Goal: Task Accomplishment & Management: Manage account settings

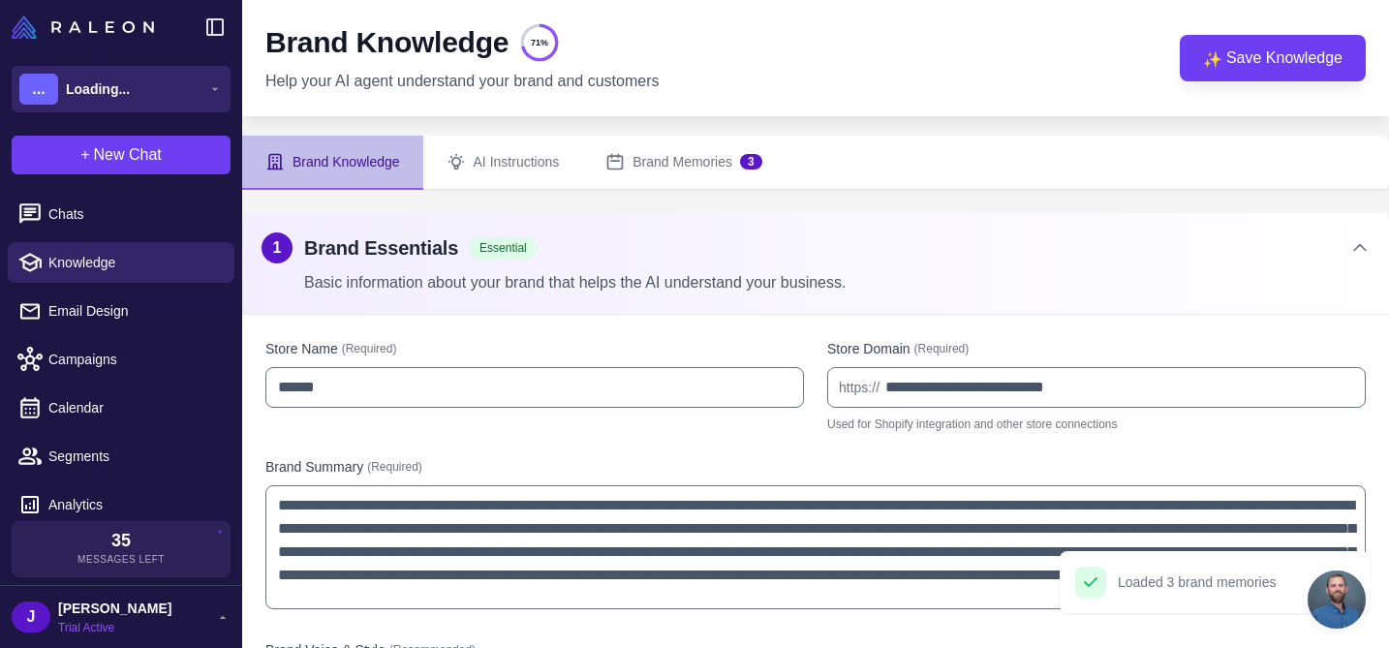
scroll to position [85, 0]
click at [217, 86] on icon at bounding box center [215, 89] width 16 height 16
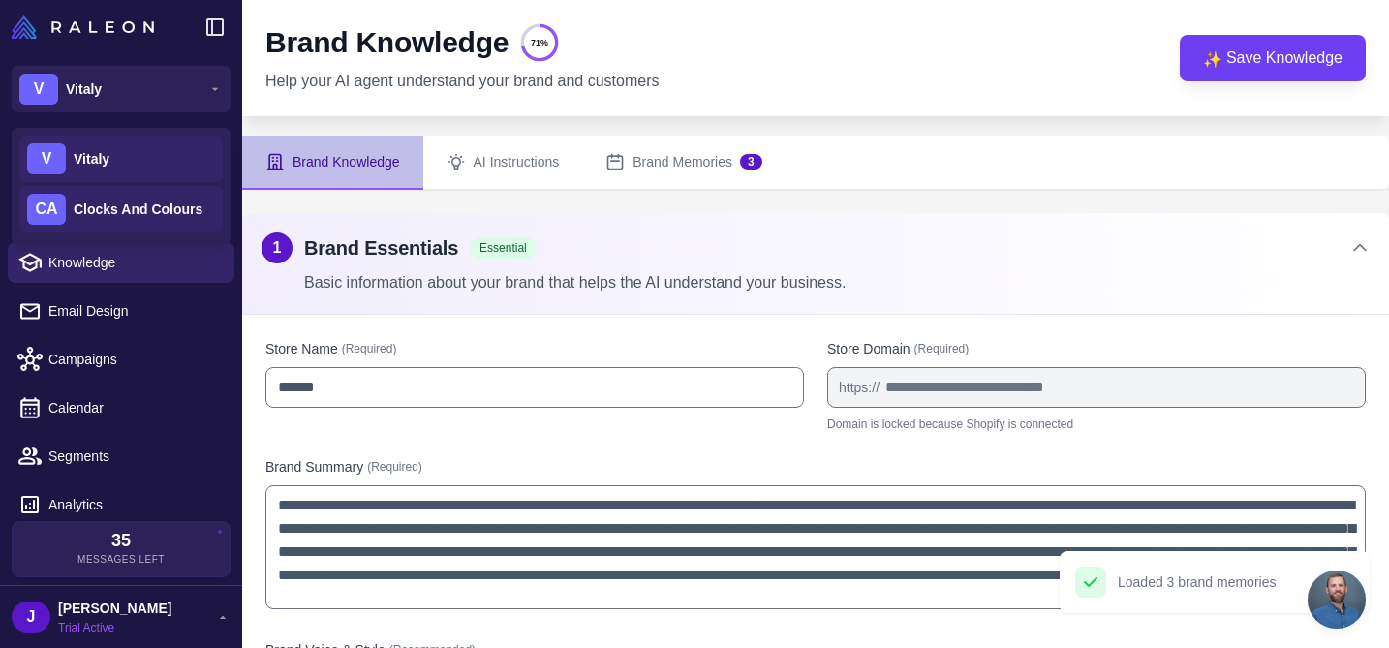
click at [147, 200] on span "Clocks And Colours" at bounding box center [138, 209] width 129 height 21
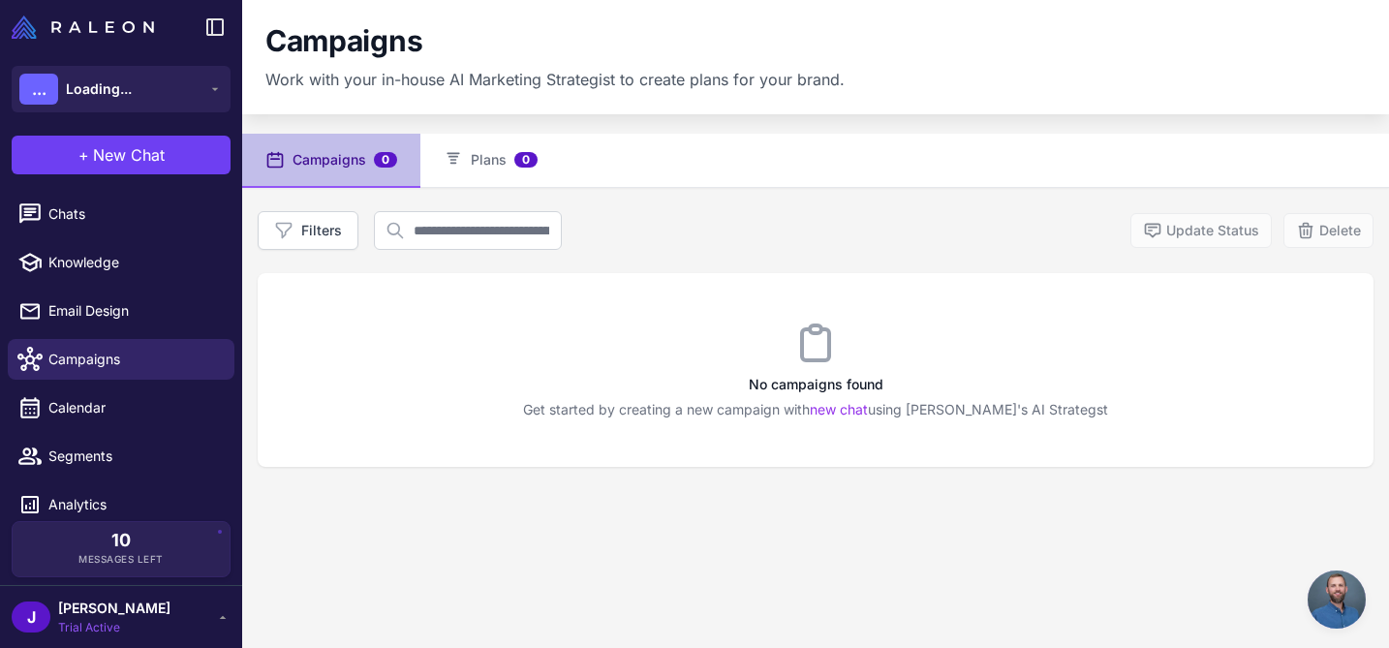
scroll to position [85, 0]
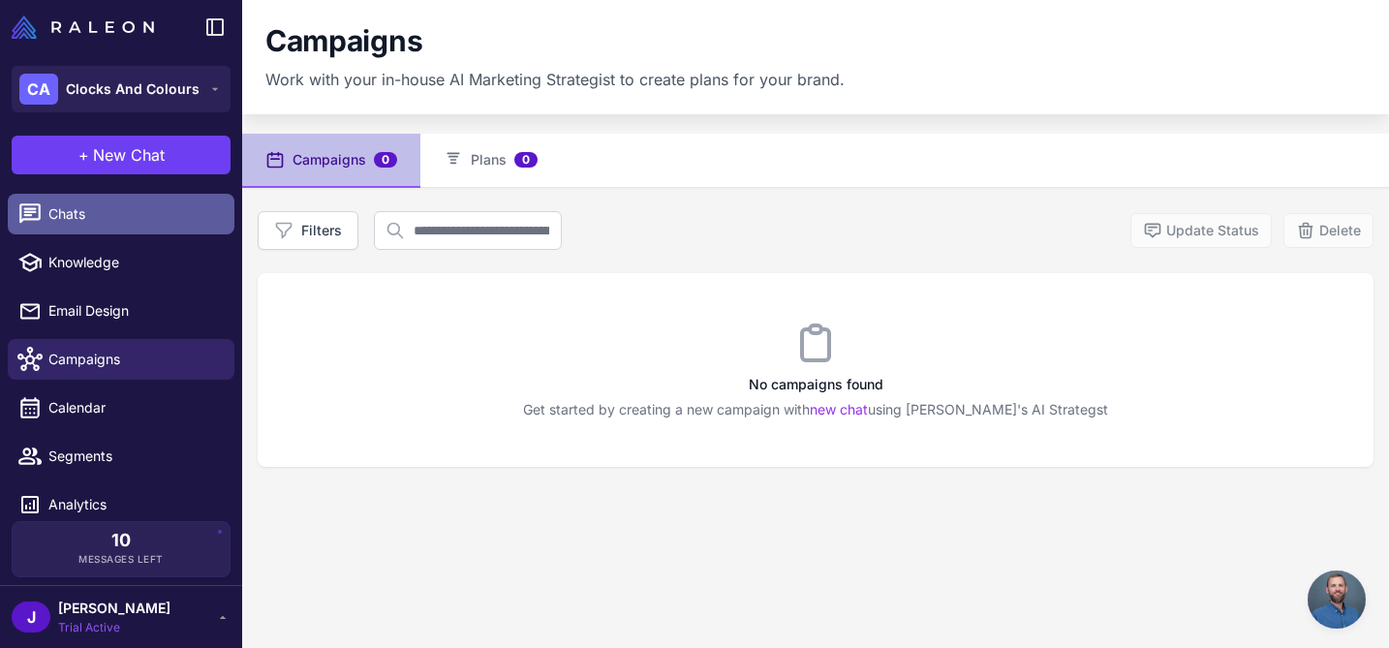
click at [91, 213] on span "Chats" at bounding box center [133, 213] width 171 height 21
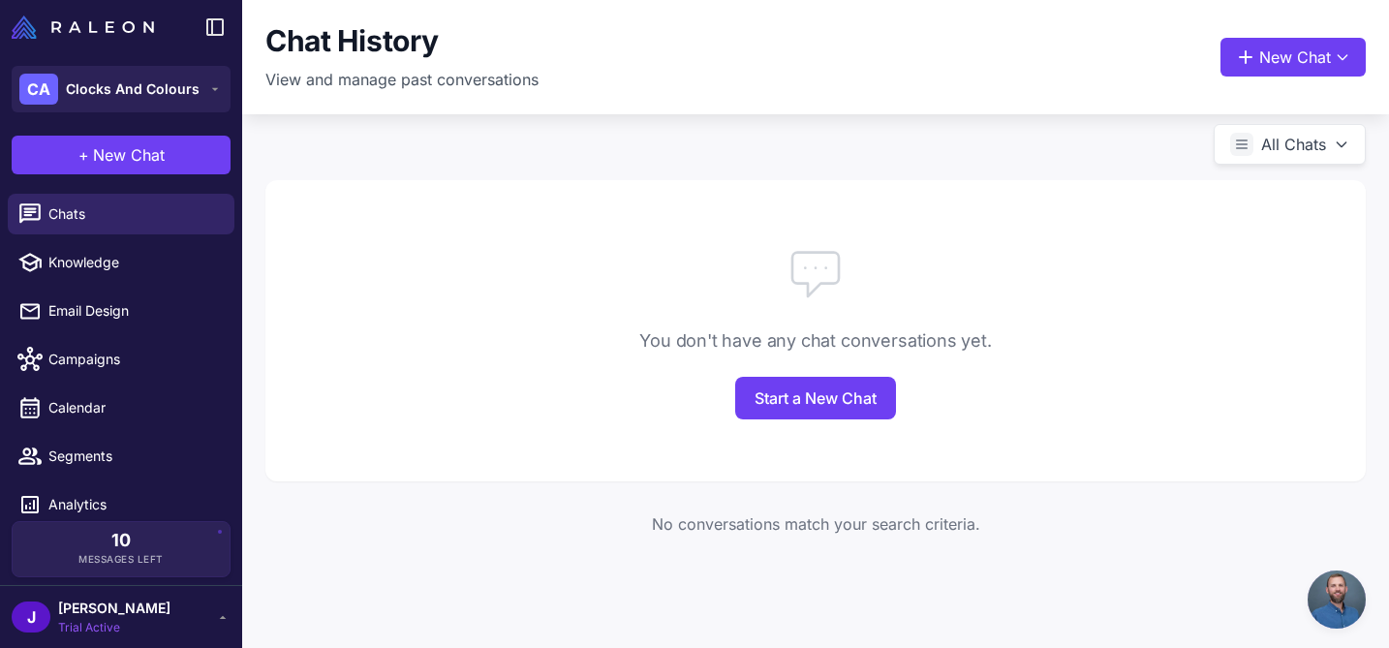
click at [109, 614] on span "[PERSON_NAME]" at bounding box center [114, 608] width 112 height 21
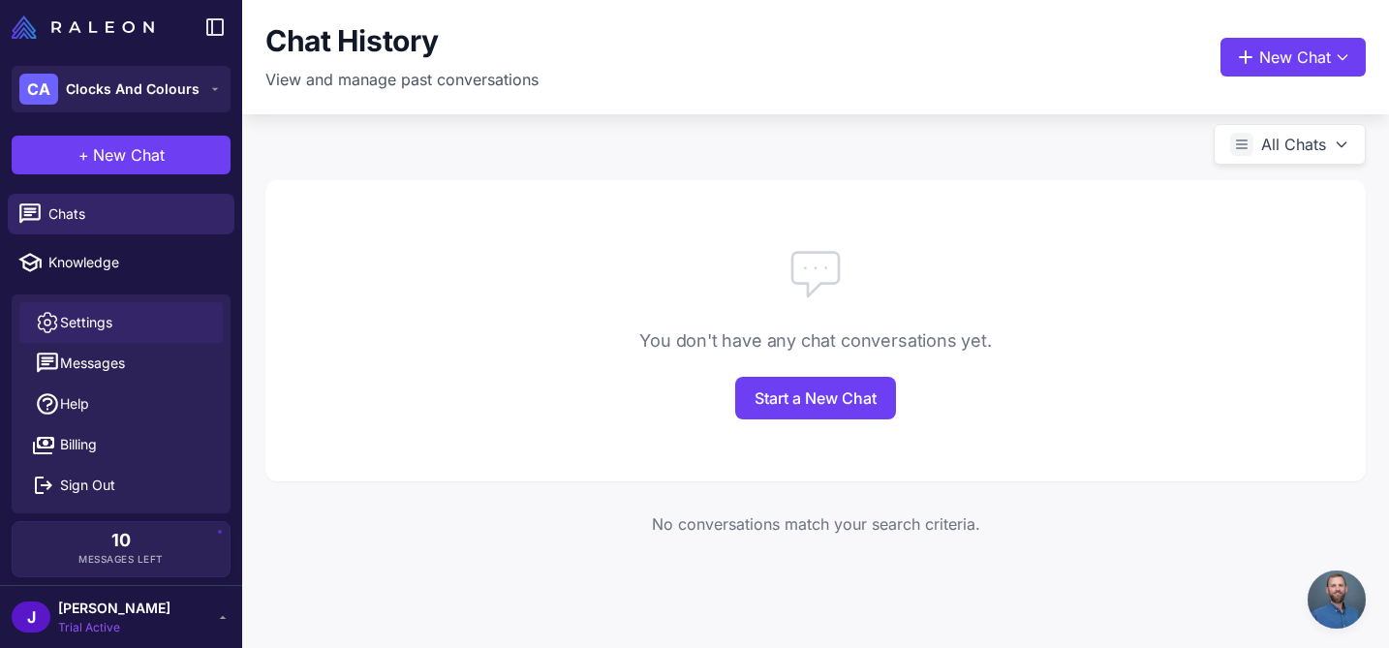
click at [106, 331] on span "Settings" at bounding box center [86, 322] width 52 height 21
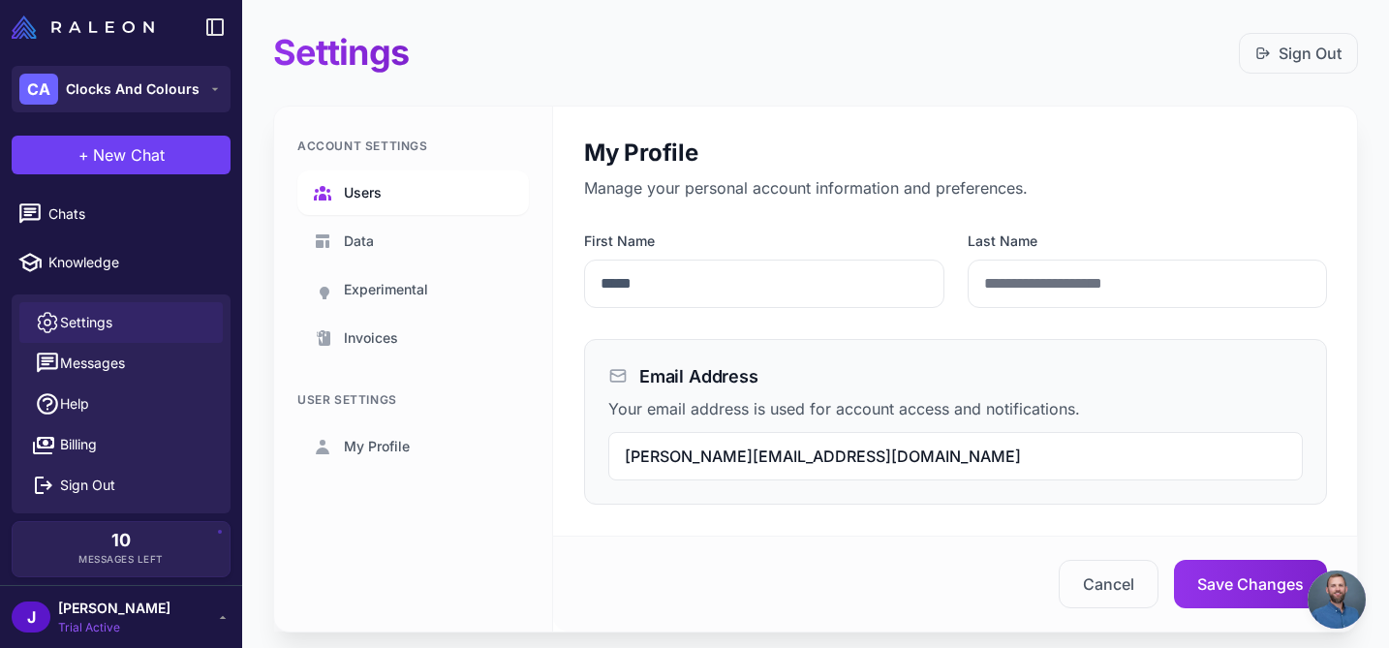
click at [372, 178] on link "Users" at bounding box center [413, 193] width 232 height 45
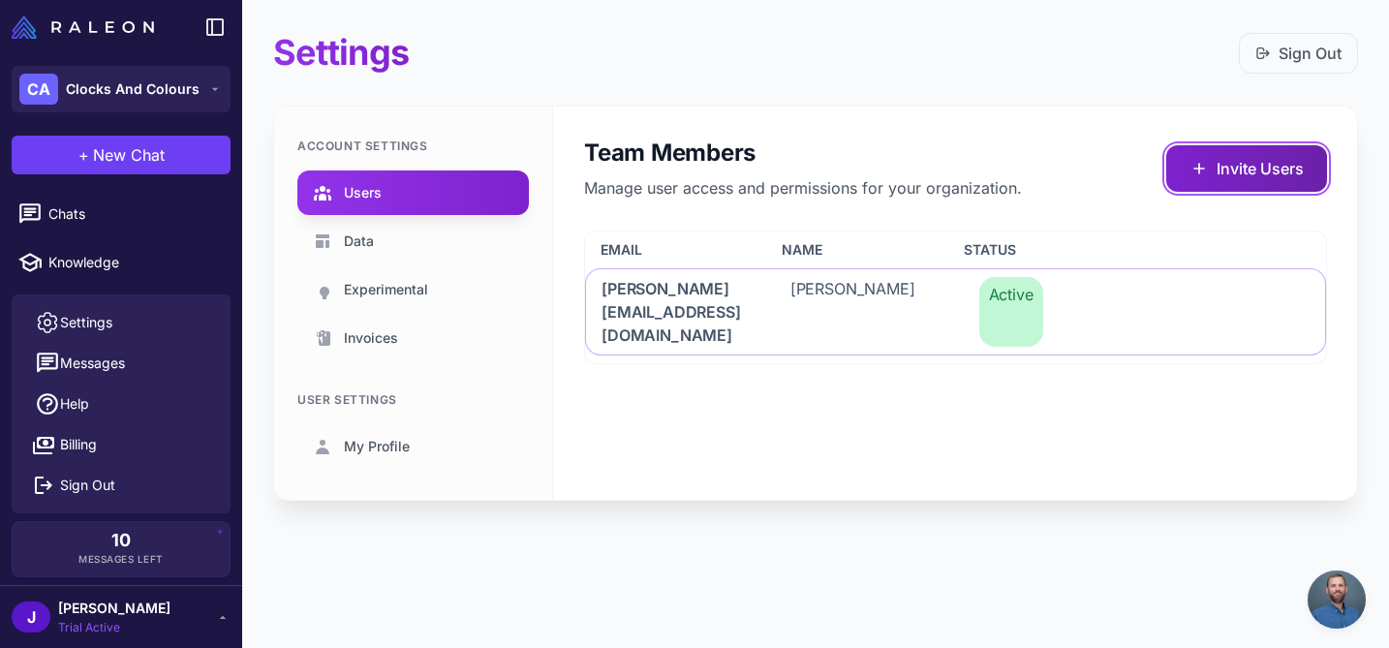
click at [1246, 166] on button "Invite Users" at bounding box center [1247, 168] width 161 height 47
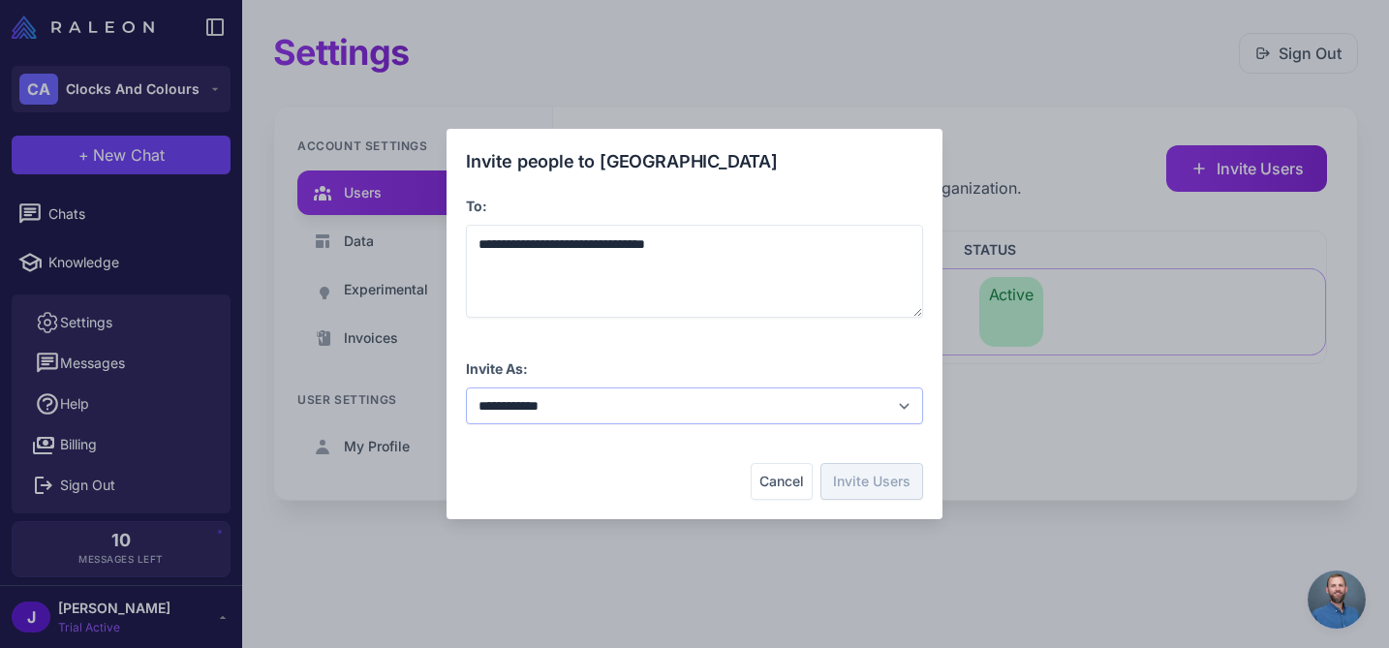
click at [816, 416] on select "**********" at bounding box center [694, 406] width 457 height 37
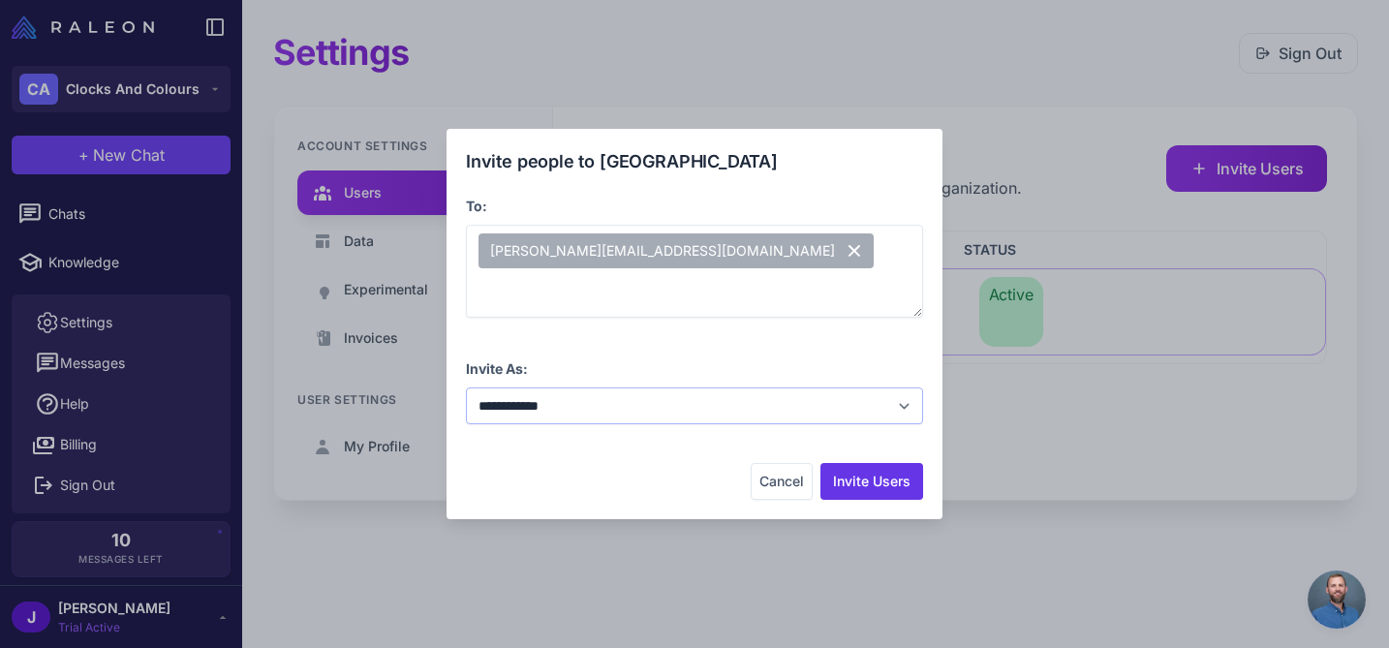
select select "**********"
click at [466, 388] on select "**********" at bounding box center [694, 406] width 457 height 37
click at [869, 473] on button "Invite Users" at bounding box center [872, 481] width 103 height 37
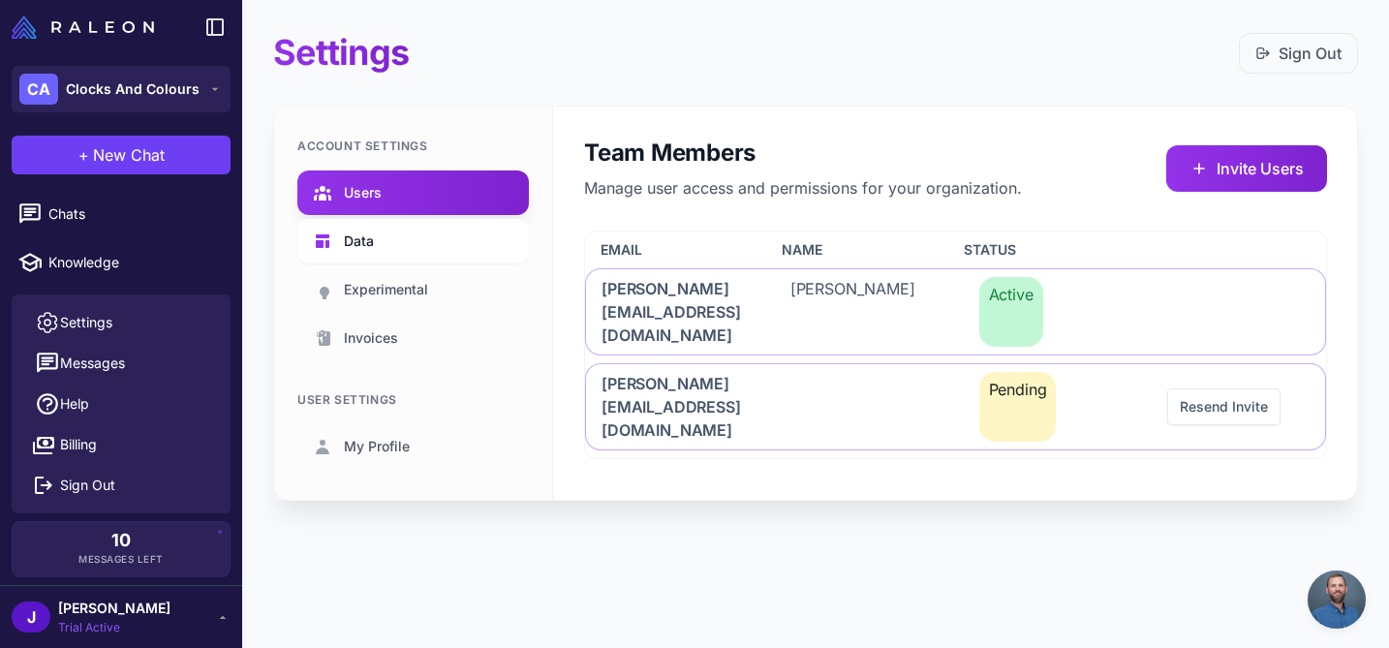
click at [366, 245] on span "Data" at bounding box center [359, 241] width 30 height 21
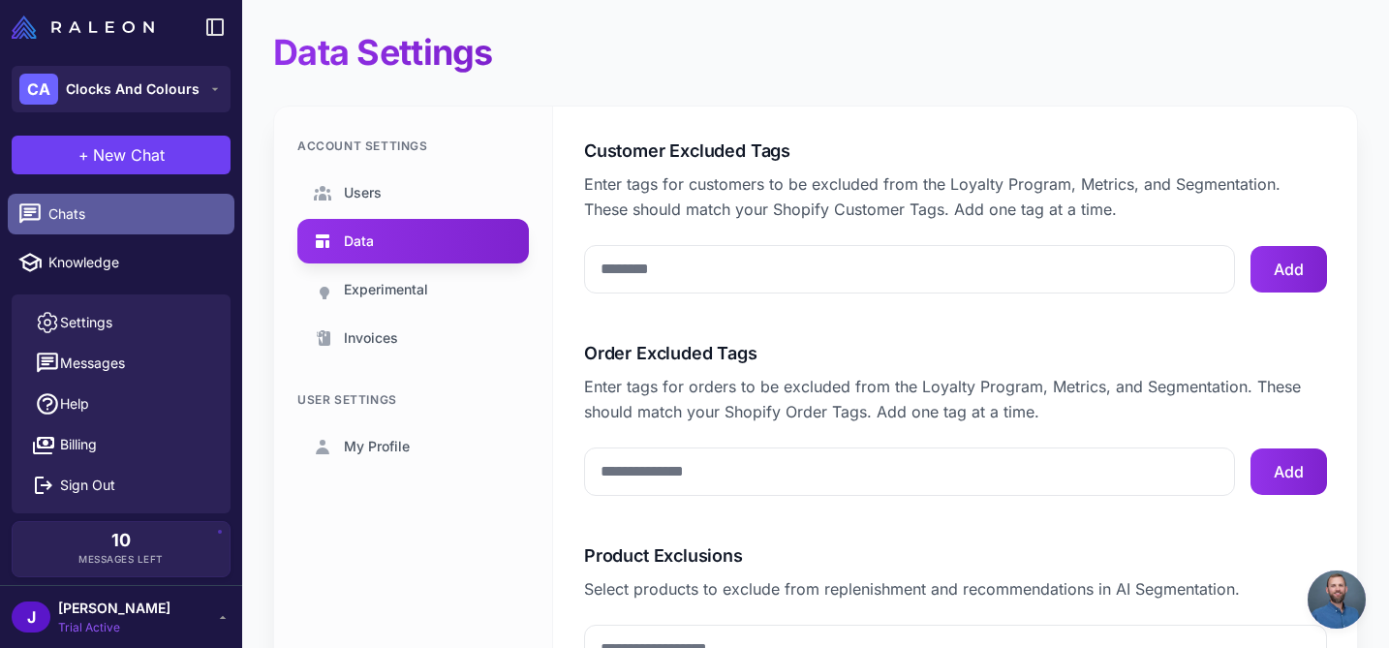
click at [82, 211] on span "Chats" at bounding box center [133, 213] width 171 height 21
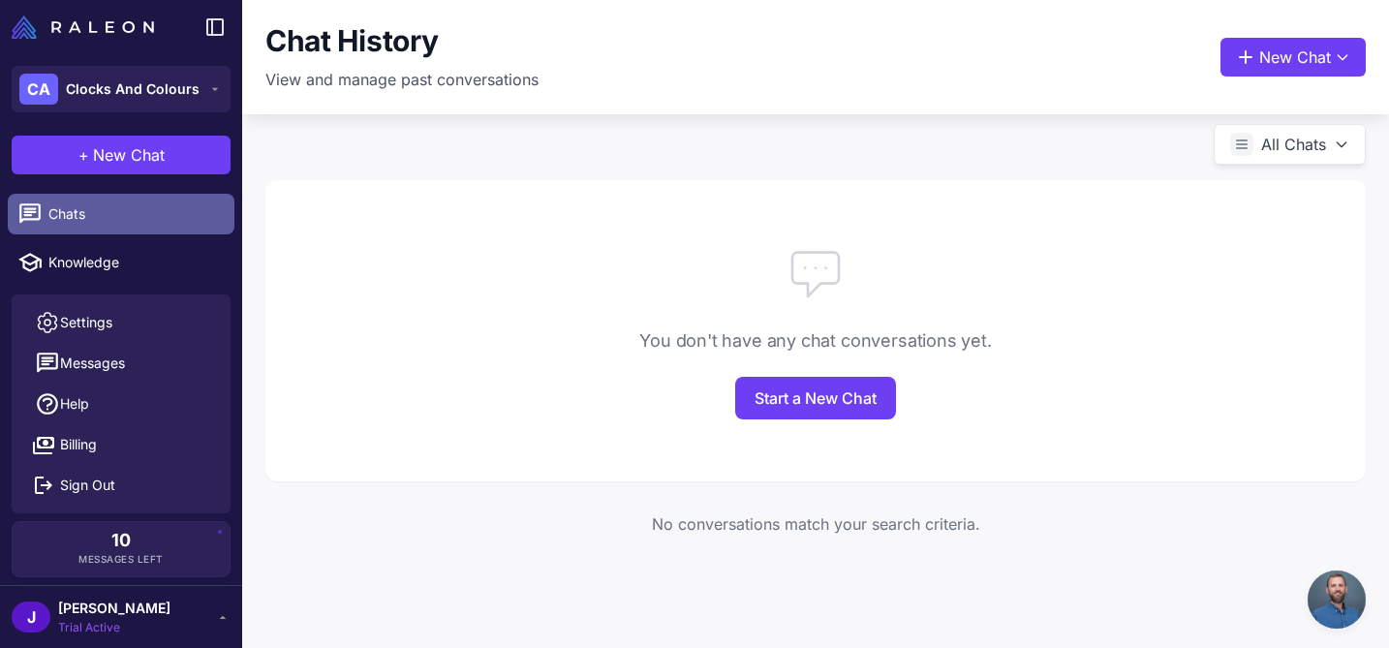
click at [82, 211] on span "Chats" at bounding box center [133, 213] width 171 height 21
